Goal: Find specific page/section: Find specific page/section

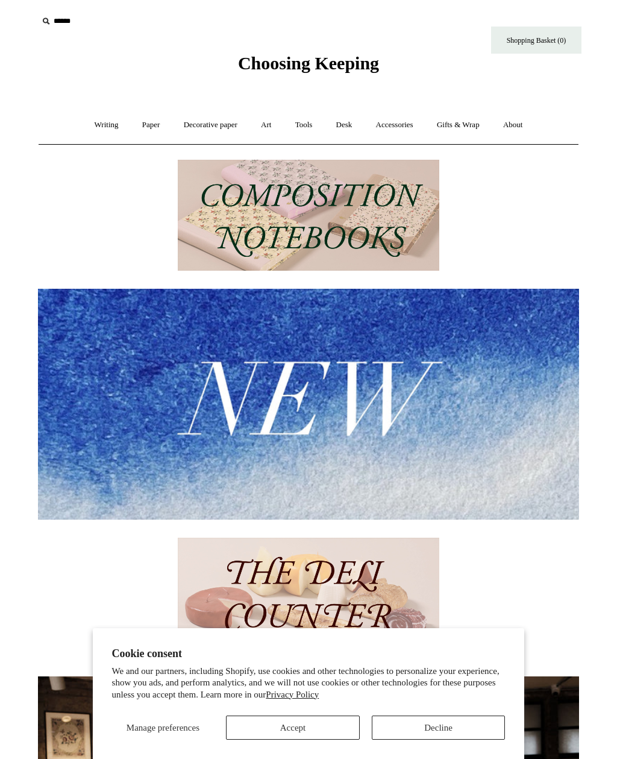
click at [90, 133] on link "Writing +" at bounding box center [107, 125] width 46 height 32
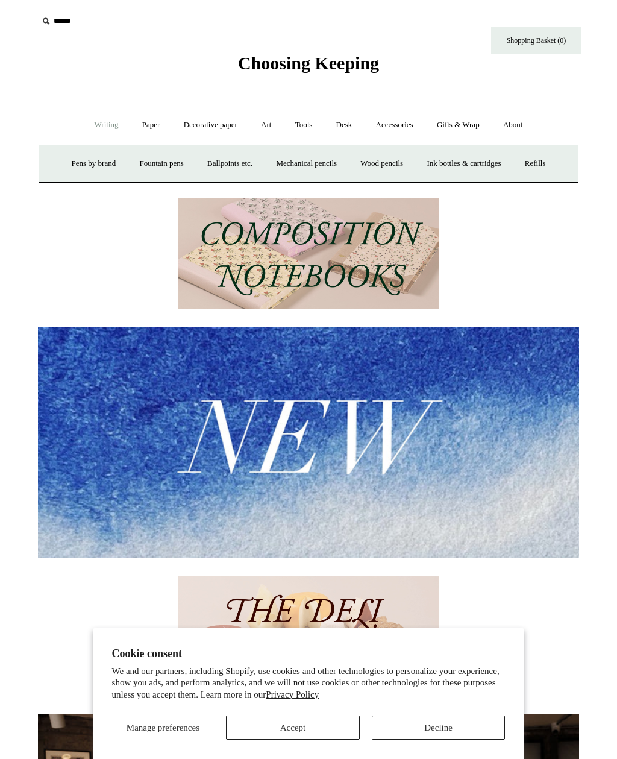
click at [75, 165] on link "Pens by brand +" at bounding box center [94, 164] width 66 height 32
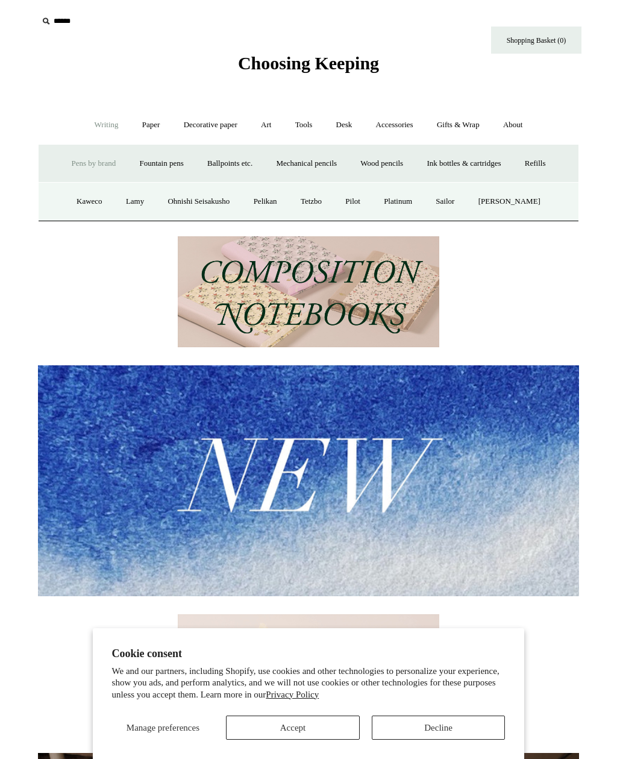
click at [368, 200] on link "Pilot" at bounding box center [353, 202] width 37 height 32
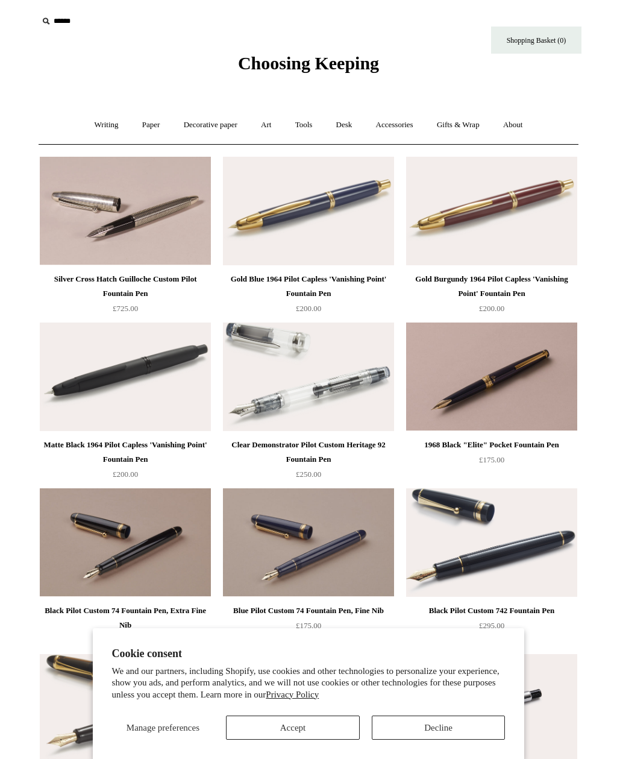
click at [102, 126] on link "Writing +" at bounding box center [107, 125] width 46 height 32
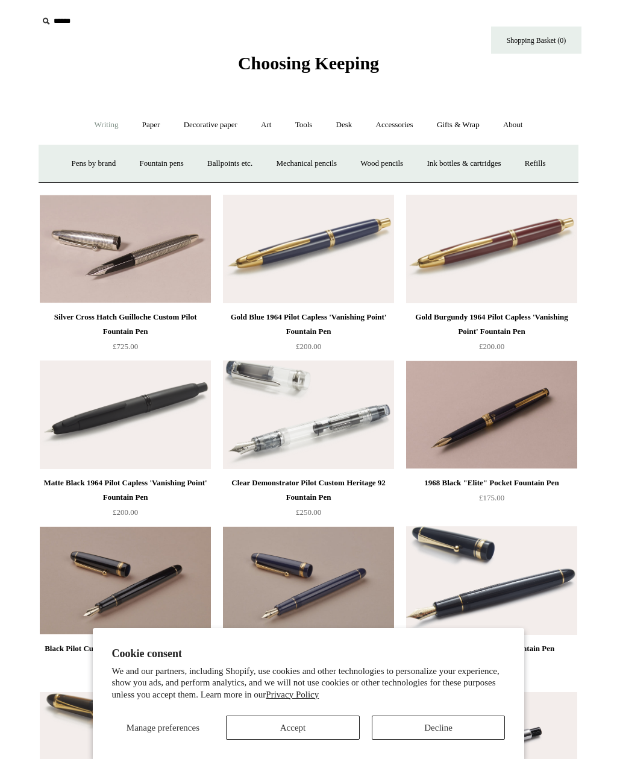
click at [243, 166] on link "Ballpoints etc. +" at bounding box center [230, 164] width 67 height 32
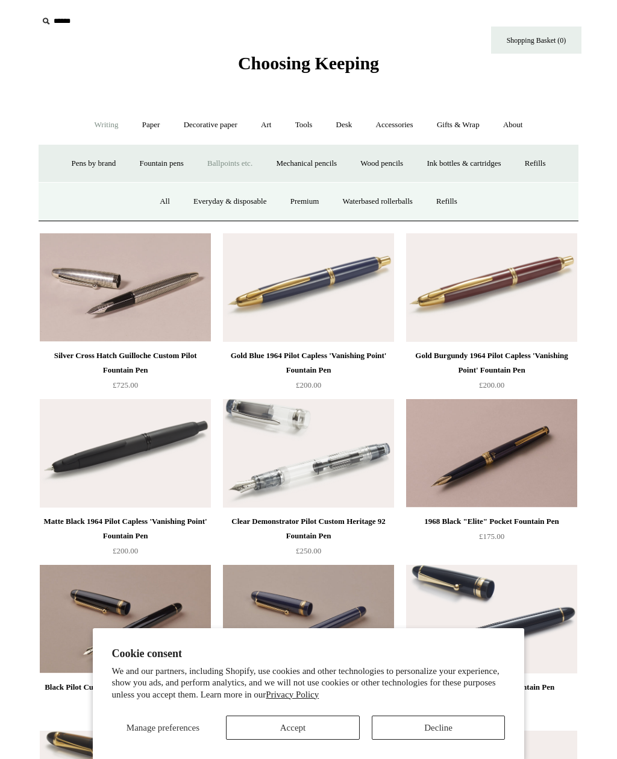
click at [150, 204] on link "All" at bounding box center [165, 202] width 32 height 32
